Goal: Task Accomplishment & Management: Manage account settings

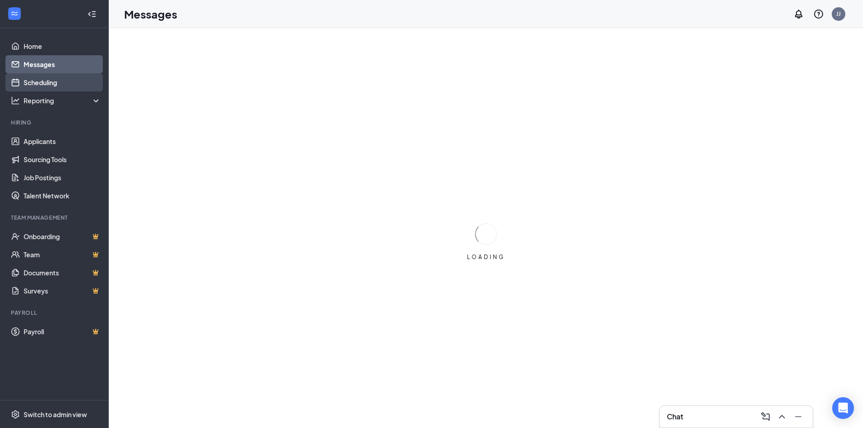
click at [55, 77] on link "Scheduling" at bounding box center [62, 82] width 77 height 18
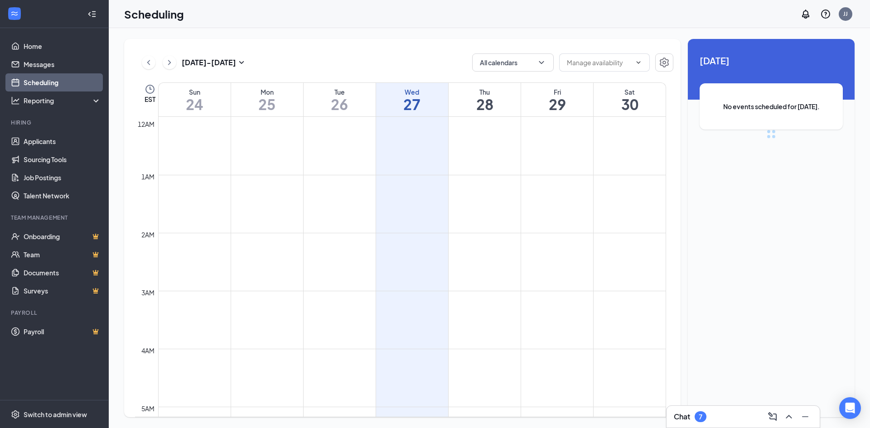
scroll to position [445, 0]
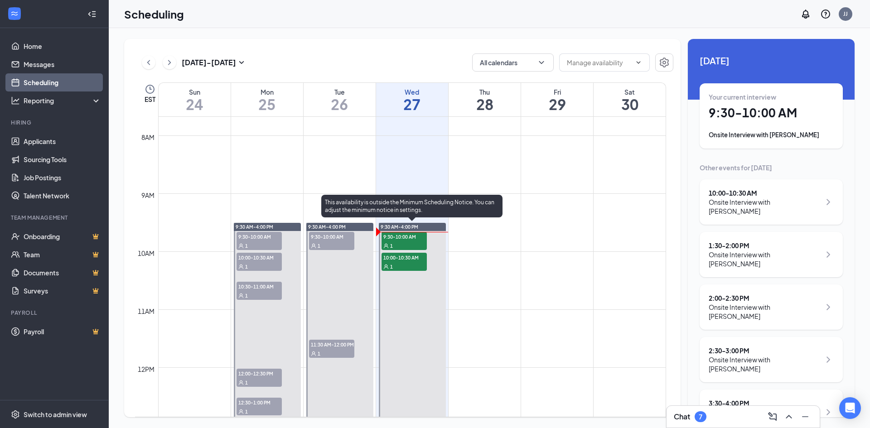
click at [396, 244] on div "1" at bounding box center [403, 245] width 45 height 9
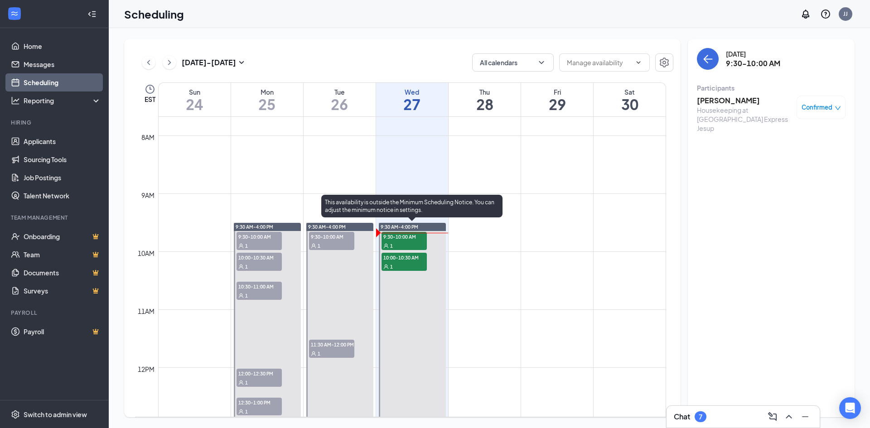
click at [384, 236] on span "9:30-10:00 AM" at bounding box center [403, 236] width 45 height 9
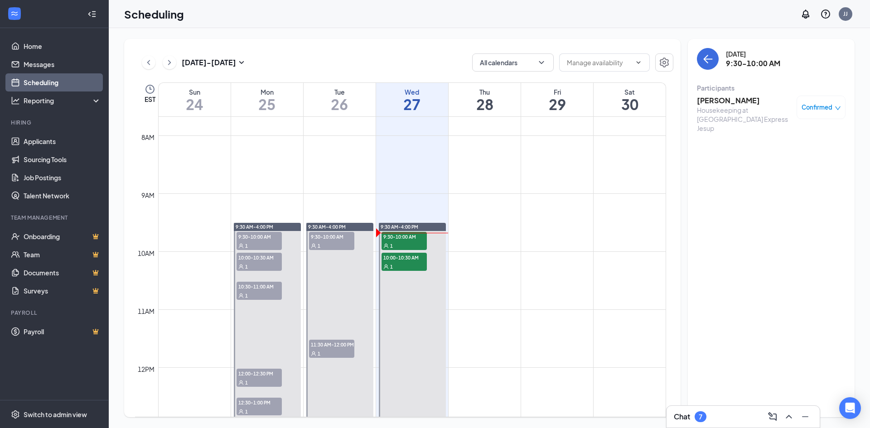
click at [726, 103] on h3 "[PERSON_NAME]" at bounding box center [744, 101] width 95 height 10
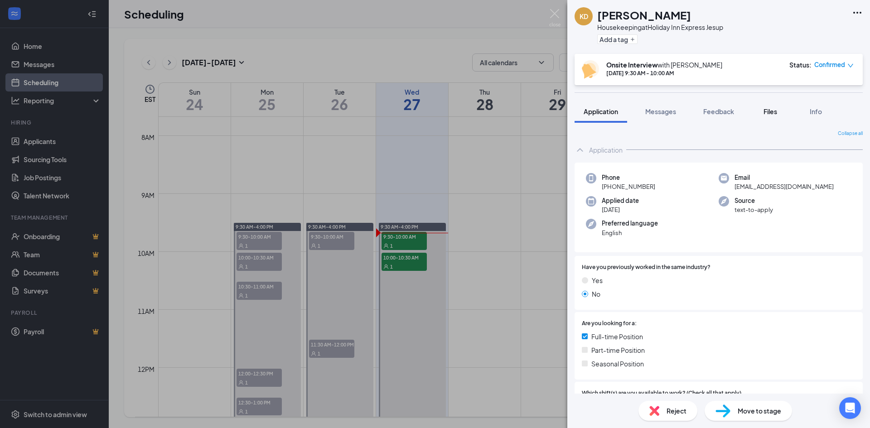
click at [767, 111] on span "Files" at bounding box center [770, 111] width 14 height 8
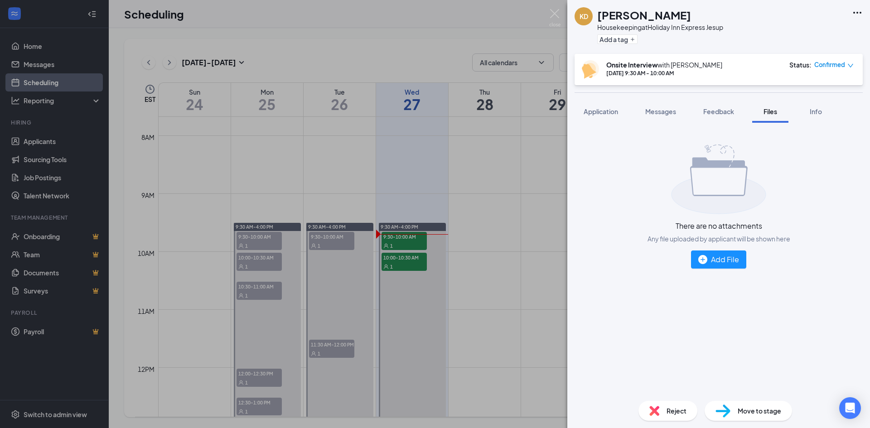
click at [411, 238] on div "KD [PERSON_NAME] Housekeeping at Holiday Inn Express Jesup Add a tag Onsite Int…" at bounding box center [435, 214] width 870 height 428
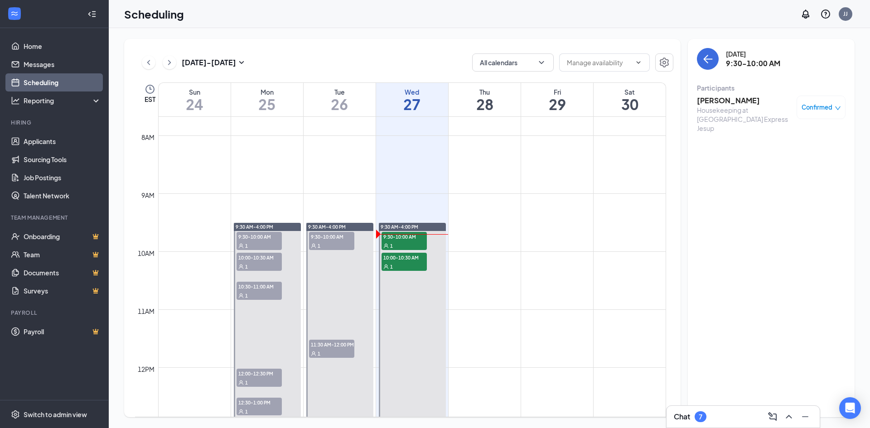
click at [709, 101] on h3 "[PERSON_NAME]" at bounding box center [744, 101] width 95 height 10
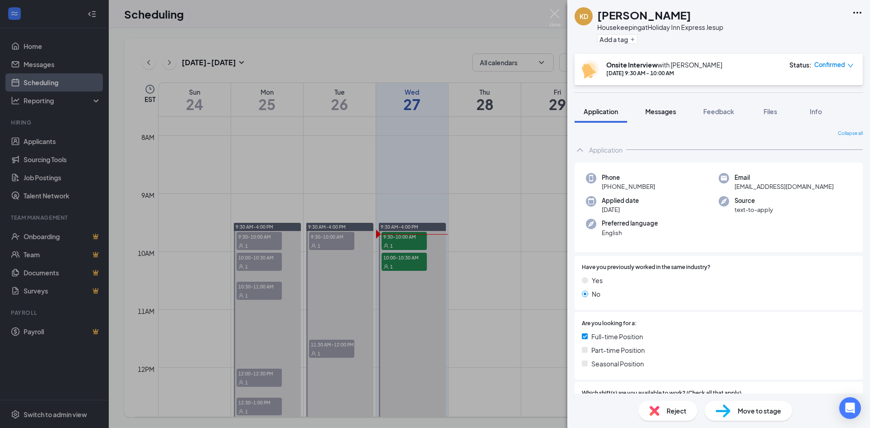
click at [672, 115] on span "Messages" at bounding box center [660, 111] width 31 height 8
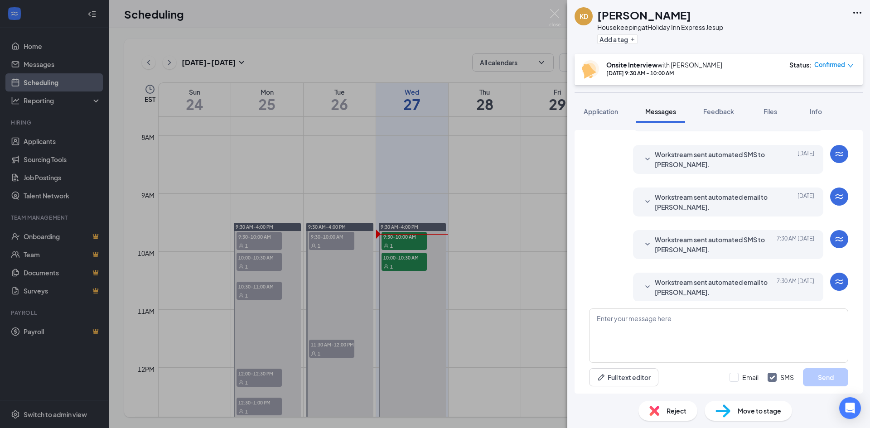
scroll to position [268, 0]
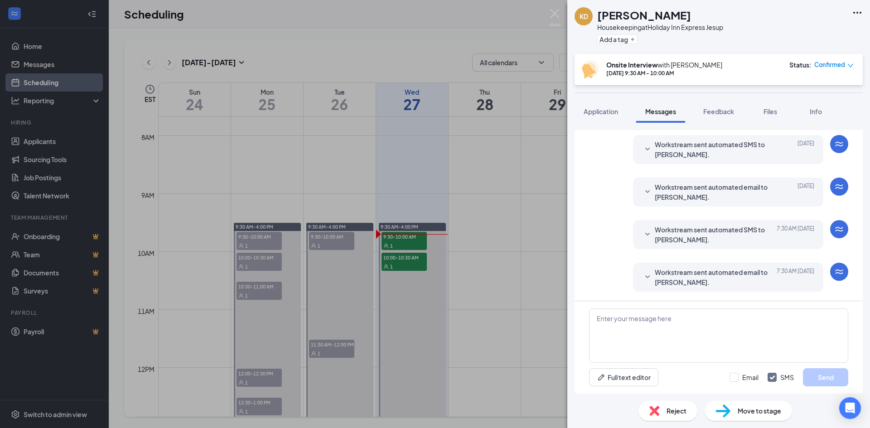
click at [390, 259] on div "KD [PERSON_NAME] Housekeeping at Holiday Inn Express Jesup Add a tag Onsite Int…" at bounding box center [435, 214] width 870 height 428
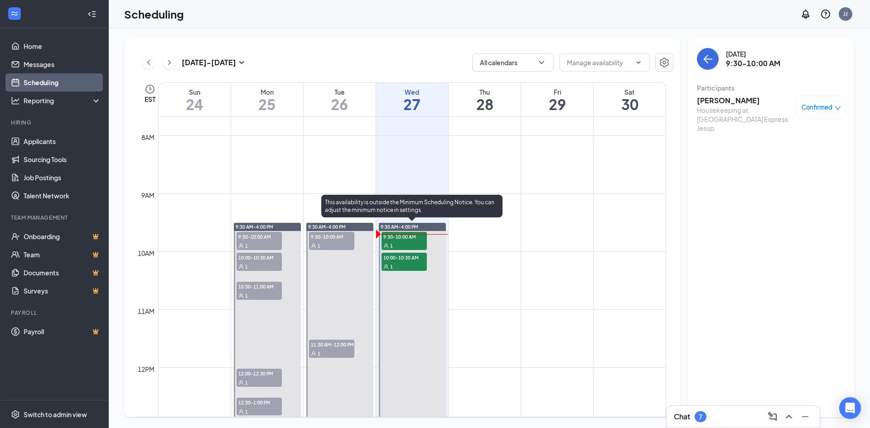
click at [390, 259] on span "10:00-10:30 AM" at bounding box center [403, 257] width 45 height 9
click at [393, 241] on span "9:30-10:00 AM" at bounding box center [403, 236] width 45 height 9
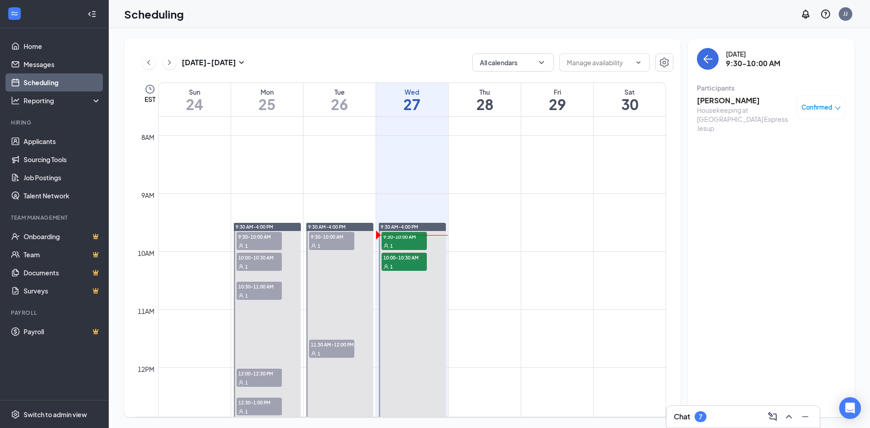
click at [709, 104] on h3 "[PERSON_NAME]" at bounding box center [744, 101] width 95 height 10
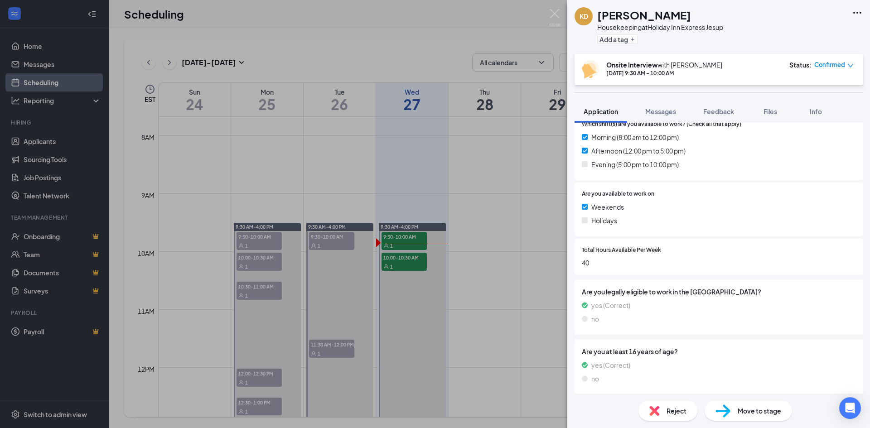
scroll to position [272, 0]
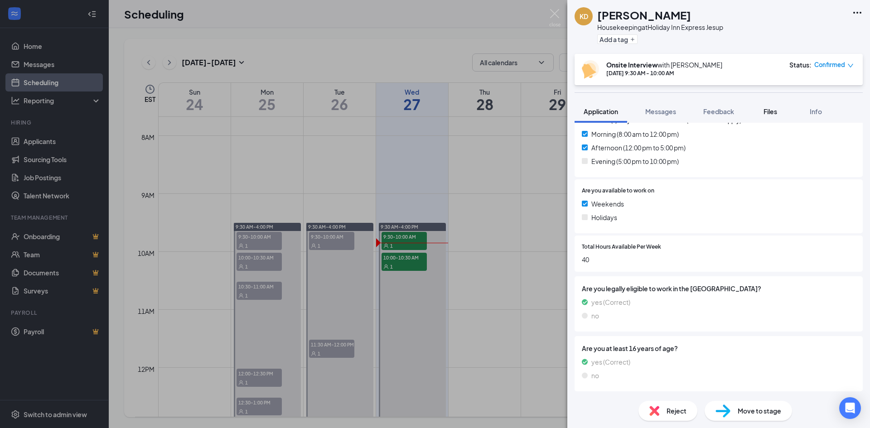
click at [777, 112] on span "Files" at bounding box center [770, 111] width 14 height 8
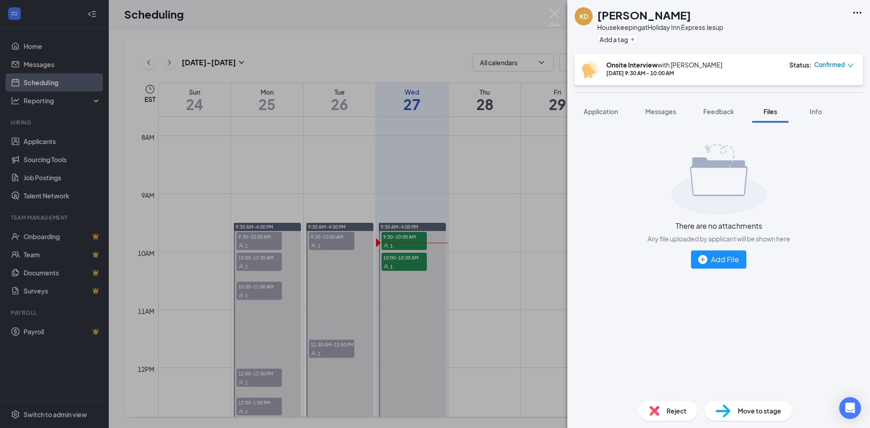
click at [482, 304] on div "KD [PERSON_NAME] Housekeeping at Holiday Inn Express Jesup Add a tag Onsite Int…" at bounding box center [435, 214] width 870 height 428
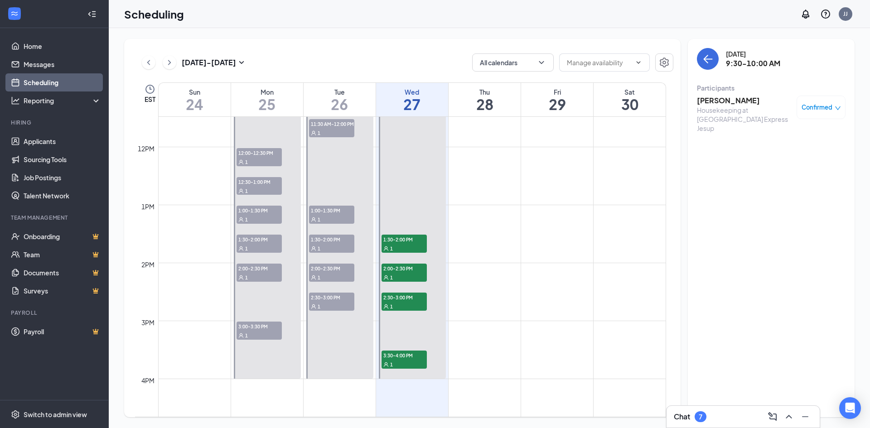
scroll to position [717, 0]
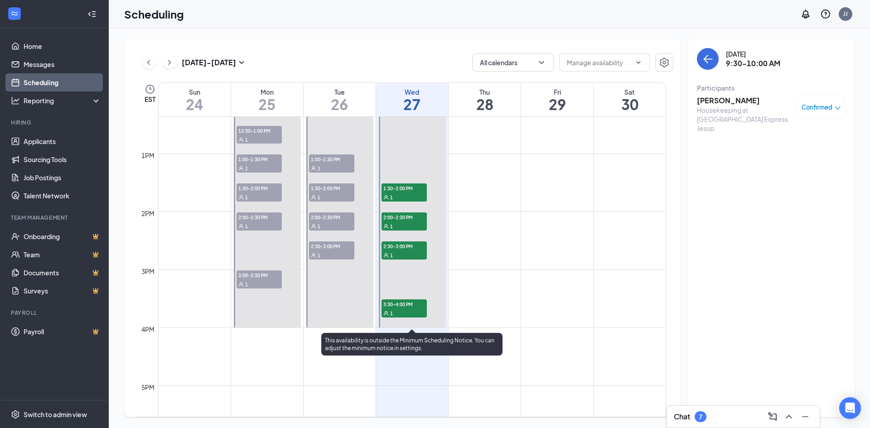
click at [410, 187] on span "1:30-2:00 PM" at bounding box center [403, 187] width 45 height 9
click at [417, 195] on div "1" at bounding box center [403, 197] width 45 height 9
click at [410, 215] on span "2:00-2:30 PM" at bounding box center [403, 216] width 45 height 9
click at [410, 229] on div "1" at bounding box center [403, 226] width 45 height 9
click at [407, 193] on div "1" at bounding box center [403, 197] width 45 height 9
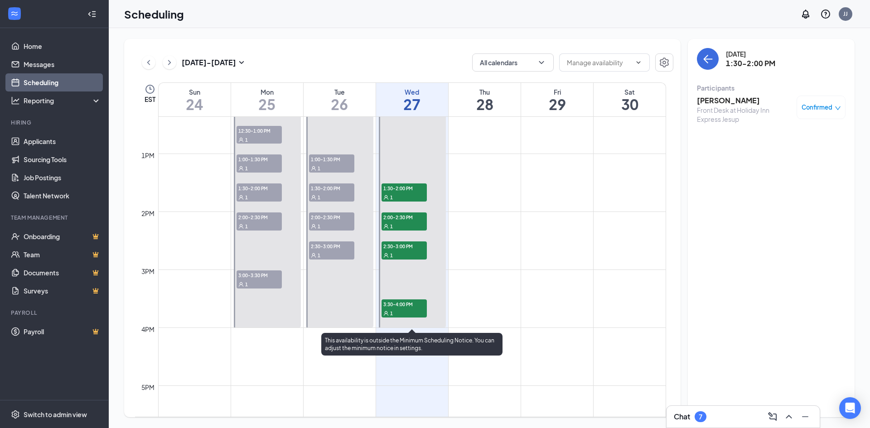
click at [405, 222] on div "1" at bounding box center [403, 226] width 45 height 9
click at [400, 250] on span "2:30-3:00 PM" at bounding box center [403, 245] width 45 height 9
click at [408, 308] on span "3:30-4:00 PM" at bounding box center [403, 303] width 45 height 9
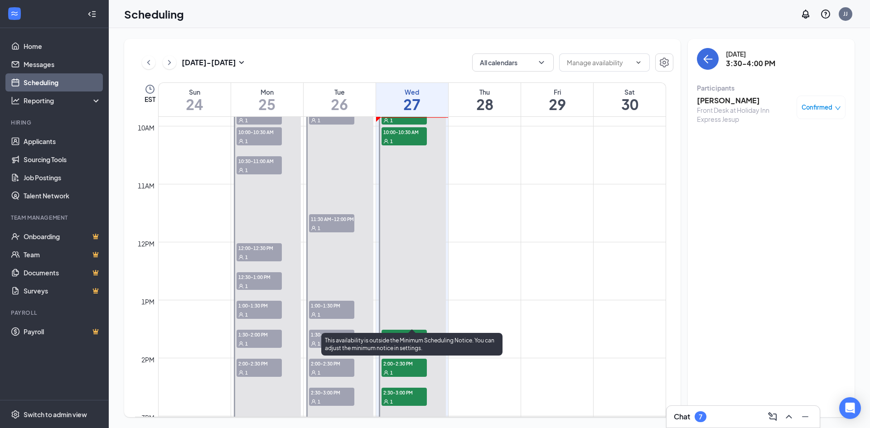
scroll to position [536, 0]
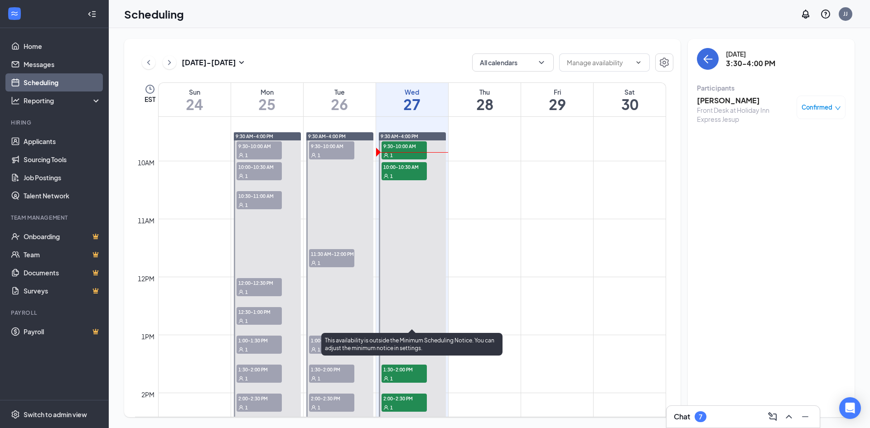
click at [408, 162] on span "10:00-10:30 AM" at bounding box center [403, 166] width 45 height 9
click at [409, 149] on span "9:30-10:00 AM" at bounding box center [403, 145] width 45 height 9
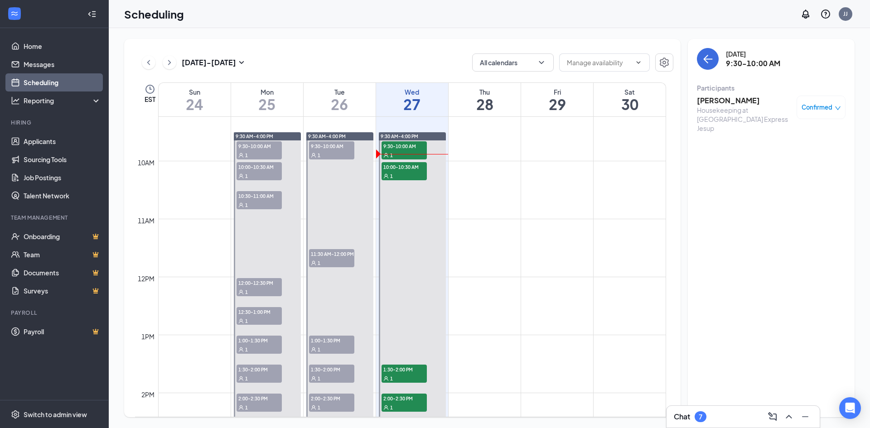
click at [713, 101] on h3 "[PERSON_NAME]" at bounding box center [744, 101] width 95 height 10
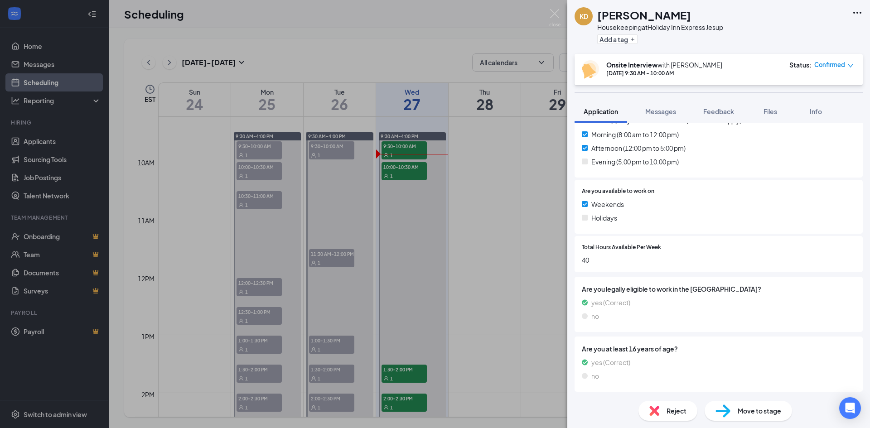
scroll to position [272, 0]
click at [678, 111] on button "Messages" at bounding box center [660, 111] width 49 height 23
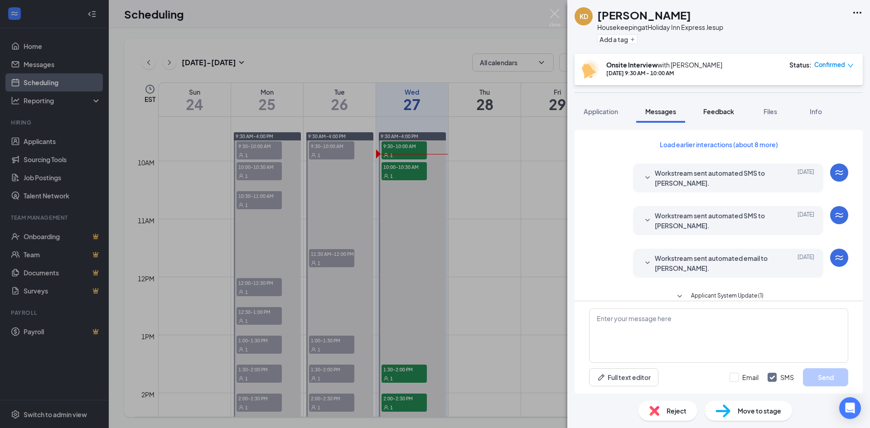
scroll to position [77, 0]
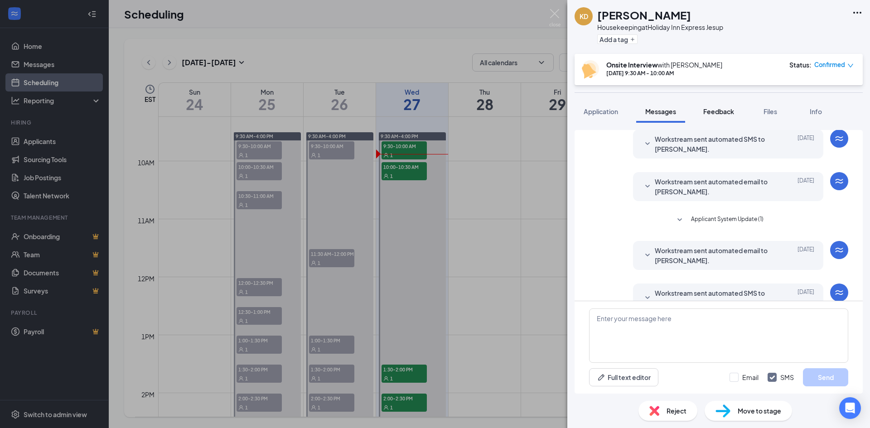
click at [718, 109] on span "Feedback" at bounding box center [718, 111] width 31 height 8
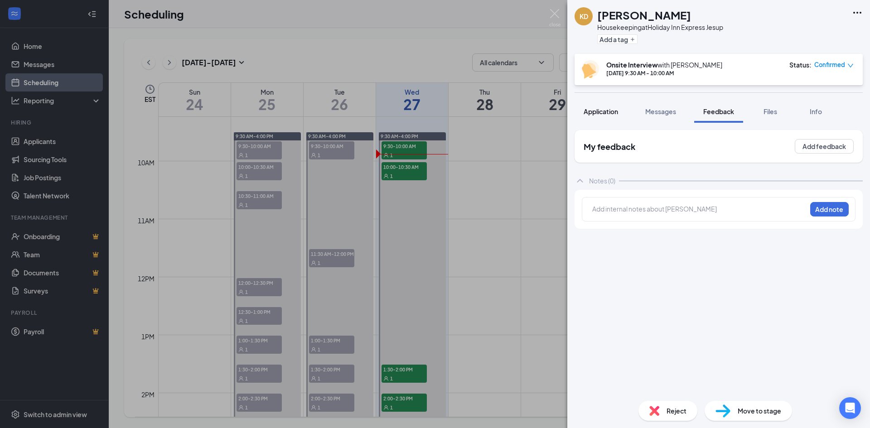
click at [585, 107] on button "Application" at bounding box center [600, 111] width 53 height 23
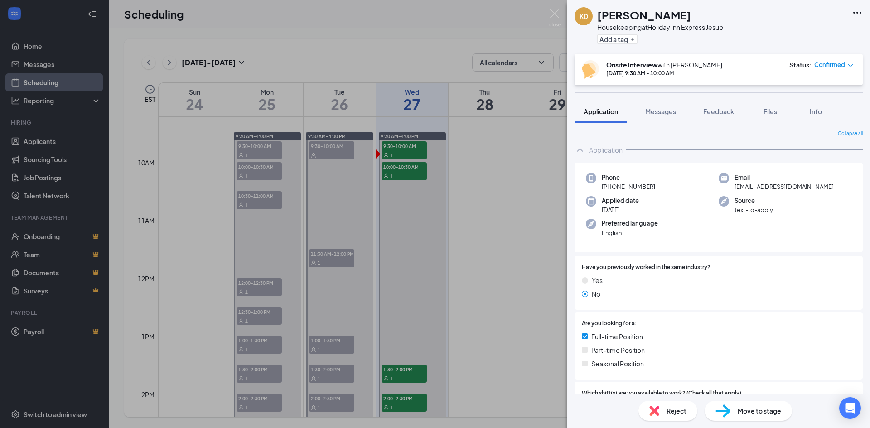
click at [548, 10] on div "KD [PERSON_NAME] Housekeeping at Holiday Inn Express Jesup Add a tag Onsite Int…" at bounding box center [435, 214] width 870 height 428
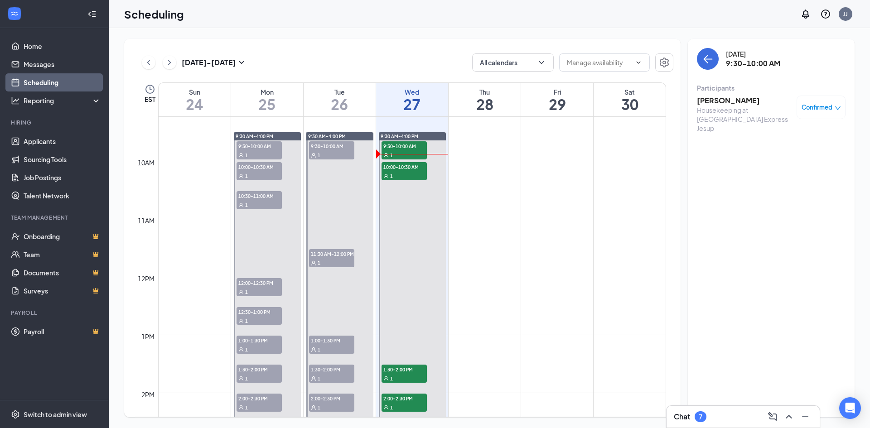
click at [550, 14] on div "Scheduling JJ" at bounding box center [489, 14] width 761 height 28
